Goal: Task Accomplishment & Management: Manage account settings

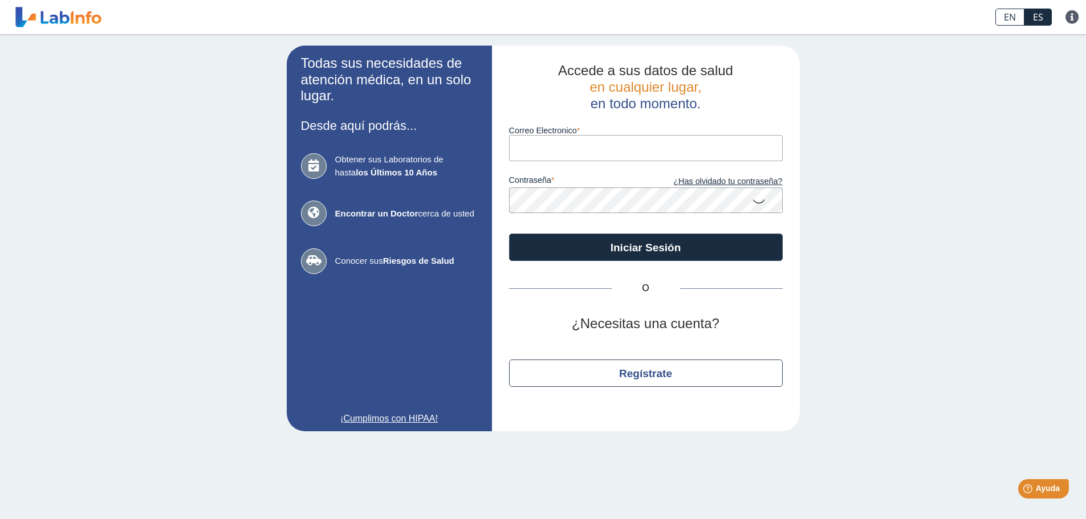
type input "[EMAIL_ADDRESS][DOMAIN_NAME]"
click at [509, 234] on button "Iniciar Sesión" at bounding box center [646, 247] width 274 height 27
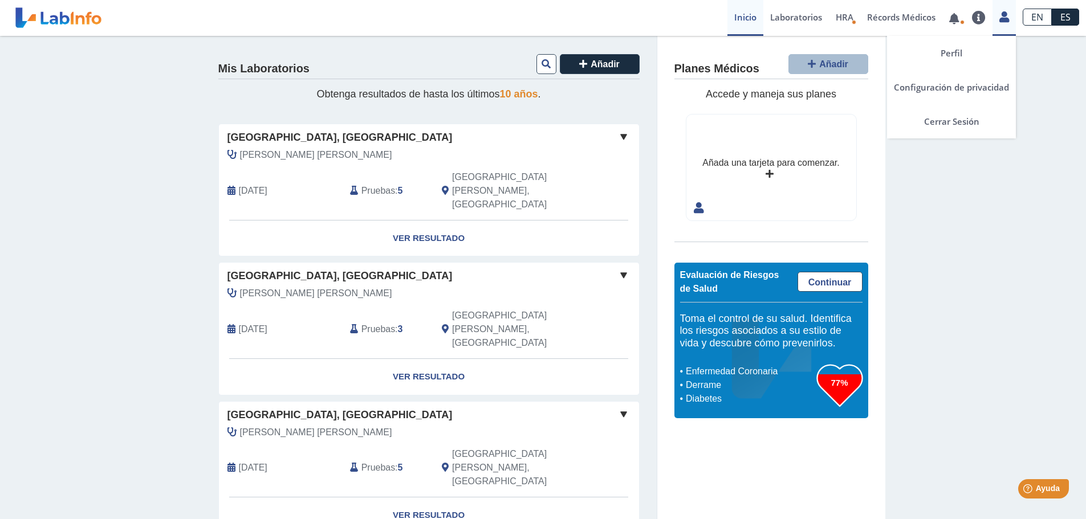
click at [1008, 18] on icon at bounding box center [1004, 17] width 10 height 9
click at [950, 127] on link "Cerrar Sesión" at bounding box center [951, 121] width 129 height 34
